Goal: Book appointment/travel/reservation

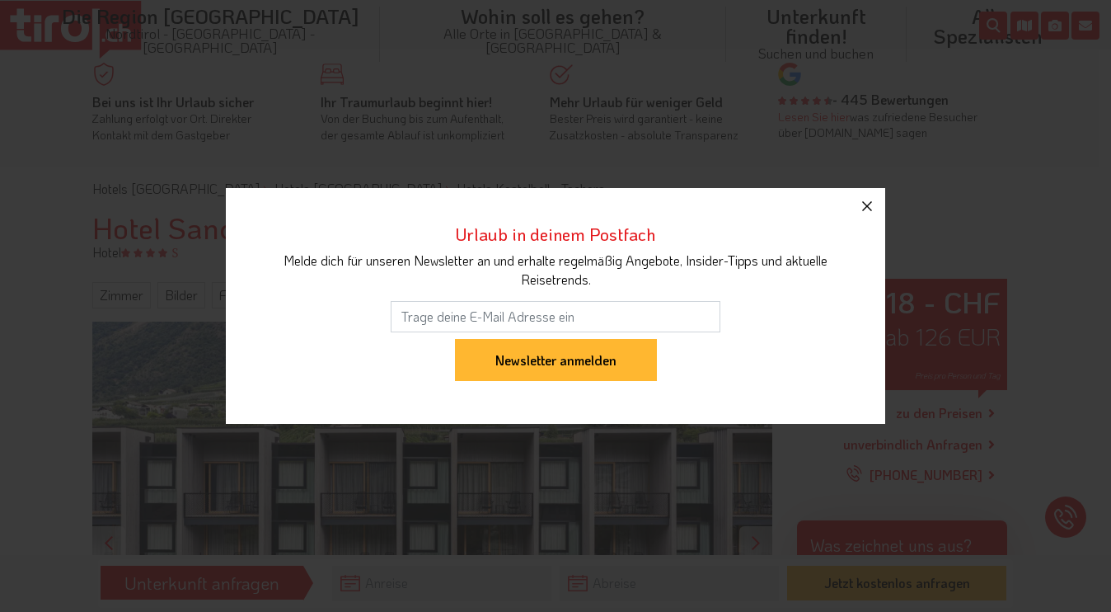
click at [863, 202] on icon "button" at bounding box center [867, 206] width 10 height 10
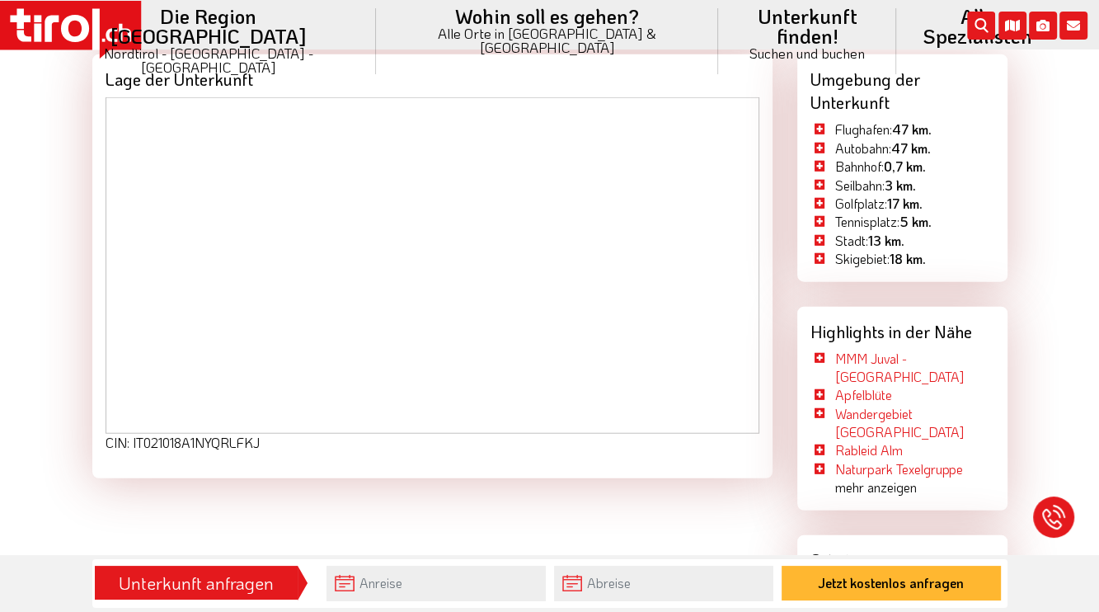
scroll to position [3710, 0]
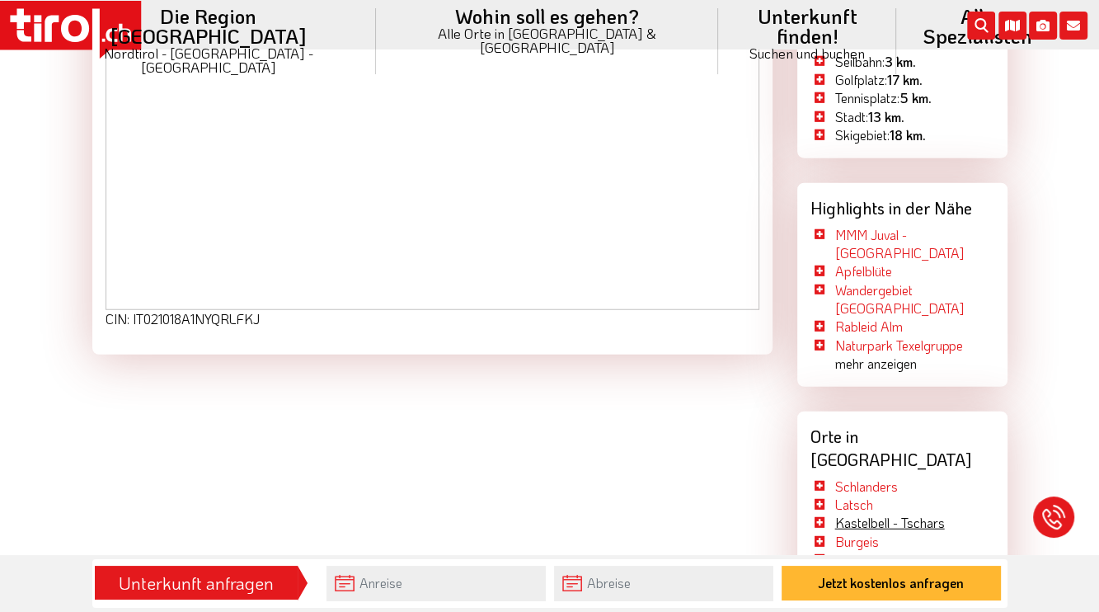
click at [842, 514] on link "Kastelbell - Tschars" at bounding box center [890, 522] width 110 height 17
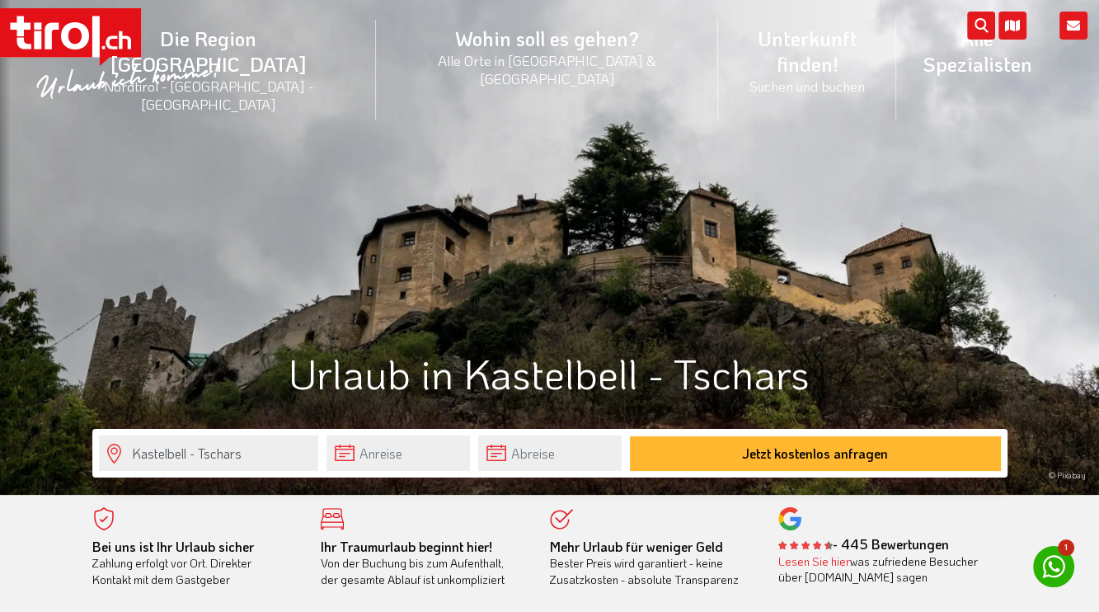
click at [560, 525] on div "Kastelbell - Tschars Jetzt kostenlos anfragen" at bounding box center [550, 519] width 940 height 49
click at [561, 519] on div "Kastelbell - Tschars Jetzt kostenlos anfragen" at bounding box center [550, 519] width 940 height 49
drag, startPoint x: 577, startPoint y: 576, endPoint x: 628, endPoint y: 564, distance: 52.6
click at [627, 566] on div "Mehr Urlaub für weniger Geld Bester Preis wird garantiert - keine Zusatzkosten …" at bounding box center [652, 562] width 204 height 49
